Goal: Information Seeking & Learning: Find contact information

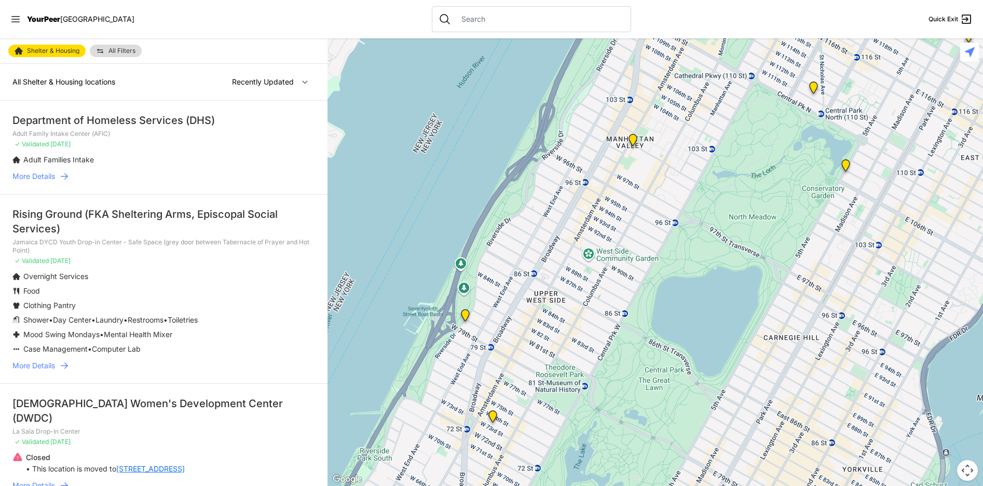
click at [52, 176] on span "More Details" at bounding box center [33, 176] width 43 height 10
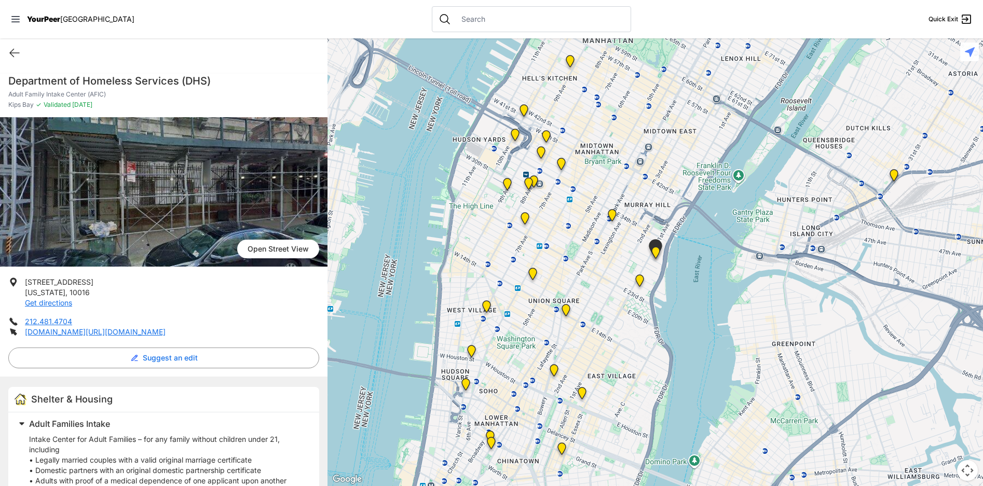
select select "recentlyUpdated"
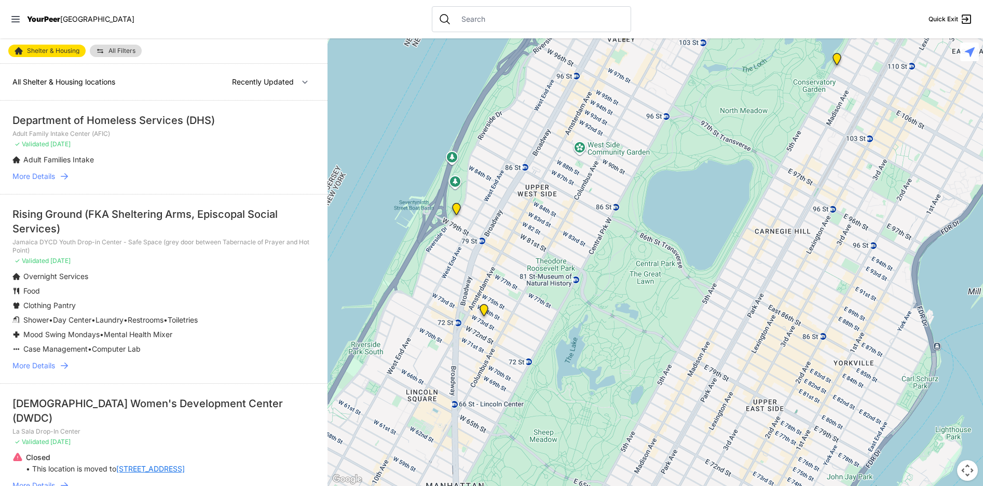
click at [46, 176] on span "More Details" at bounding box center [33, 176] width 43 height 10
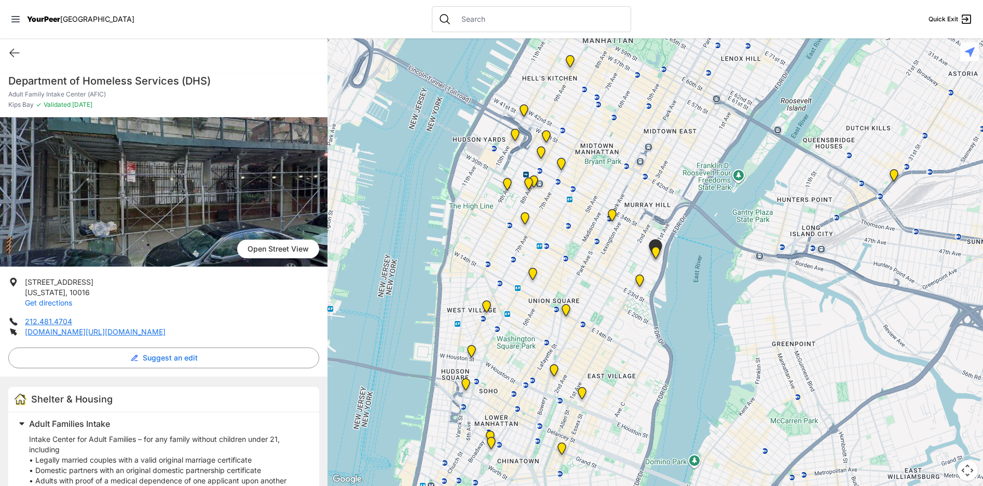
click at [64, 301] on link "Get directions" at bounding box center [48, 302] width 47 height 9
